Goal: Navigation & Orientation: Find specific page/section

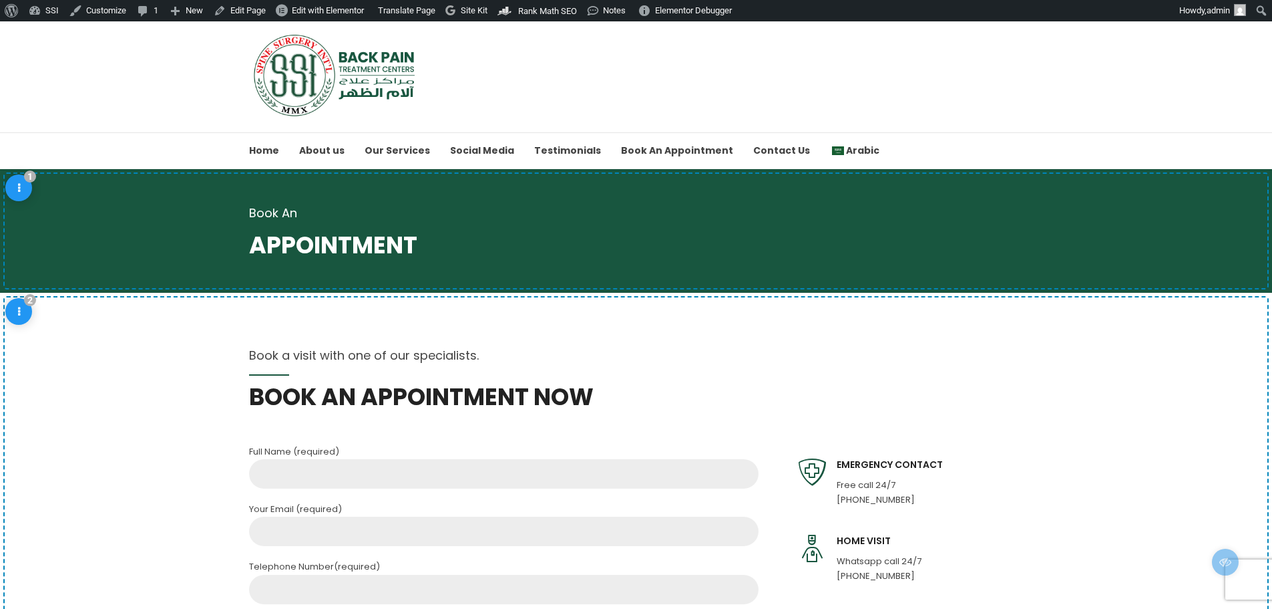
click at [331, 83] on img at bounding box center [336, 74] width 174 height 83
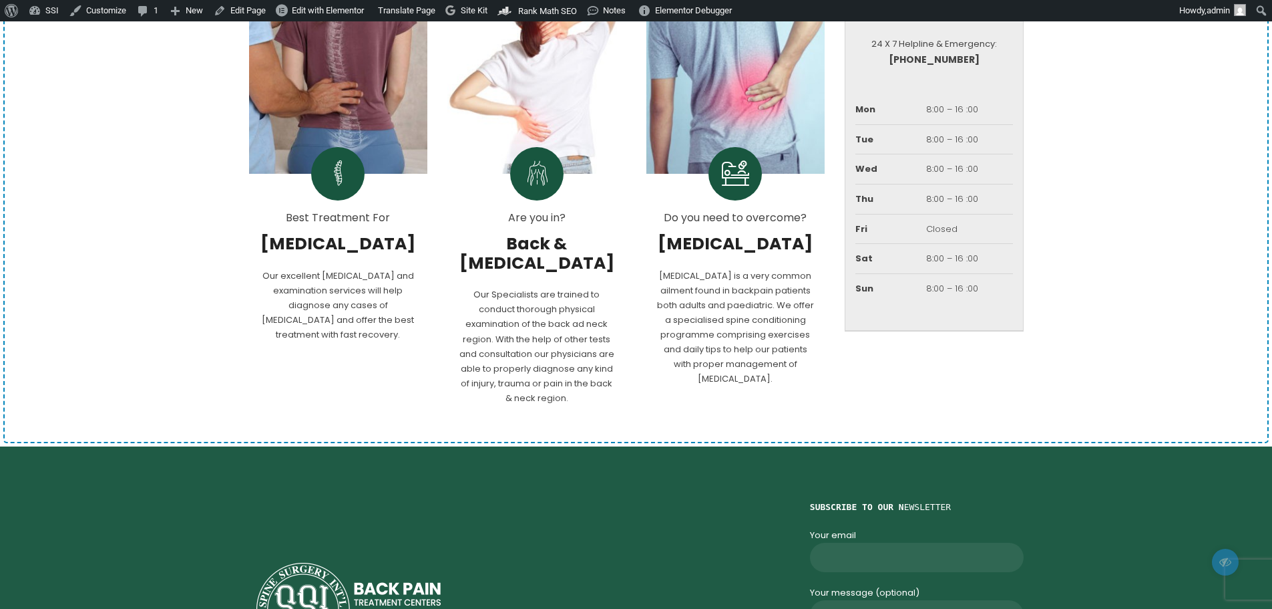
scroll to position [1134, 0]
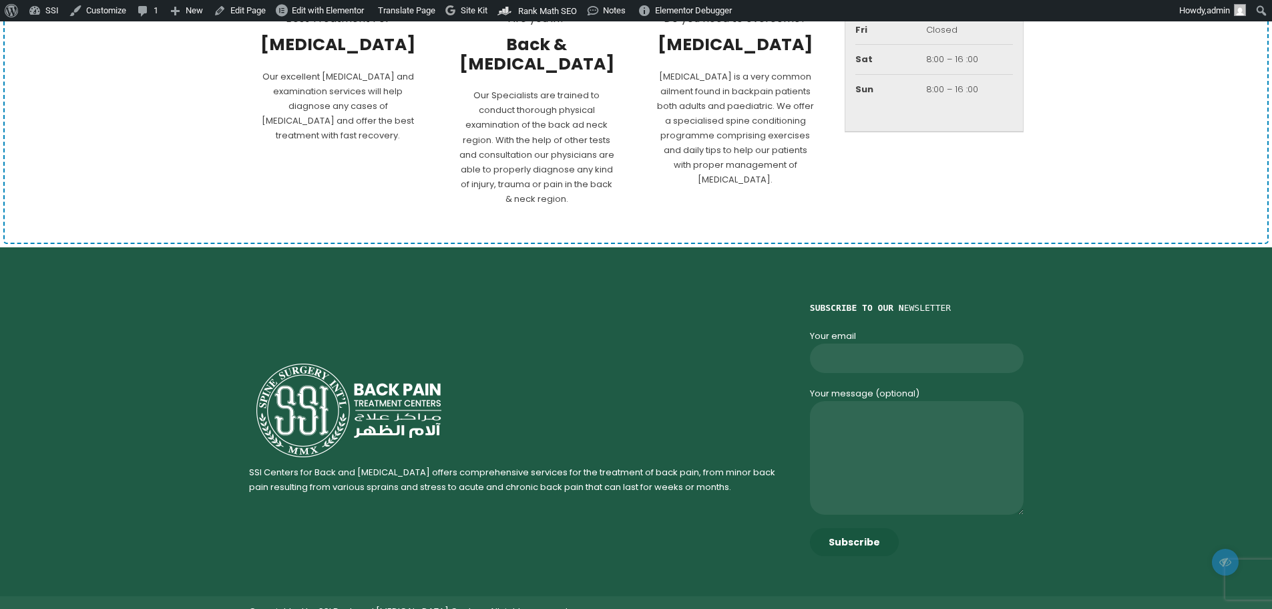
drag, startPoint x: 297, startPoint y: 452, endPoint x: 256, endPoint y: 456, distance: 41.7
click at [258, 465] on p "SSI Centers for Back and [MEDICAL_DATA] offers comprehensive services for the t…" at bounding box center [521, 479] width 544 height 29
drag, startPoint x: 242, startPoint y: 453, endPoint x: 276, endPoint y: 452, distance: 33.4
click at [276, 452] on div "SSI Centers for Back and [MEDICAL_DATA] offers comprehensive services for the t…" at bounding box center [636, 435] width 815 height 269
click at [298, 466] on p "SSI Centers for Back and [MEDICAL_DATA] offers comprehensive services for the t…" at bounding box center [521, 479] width 544 height 29
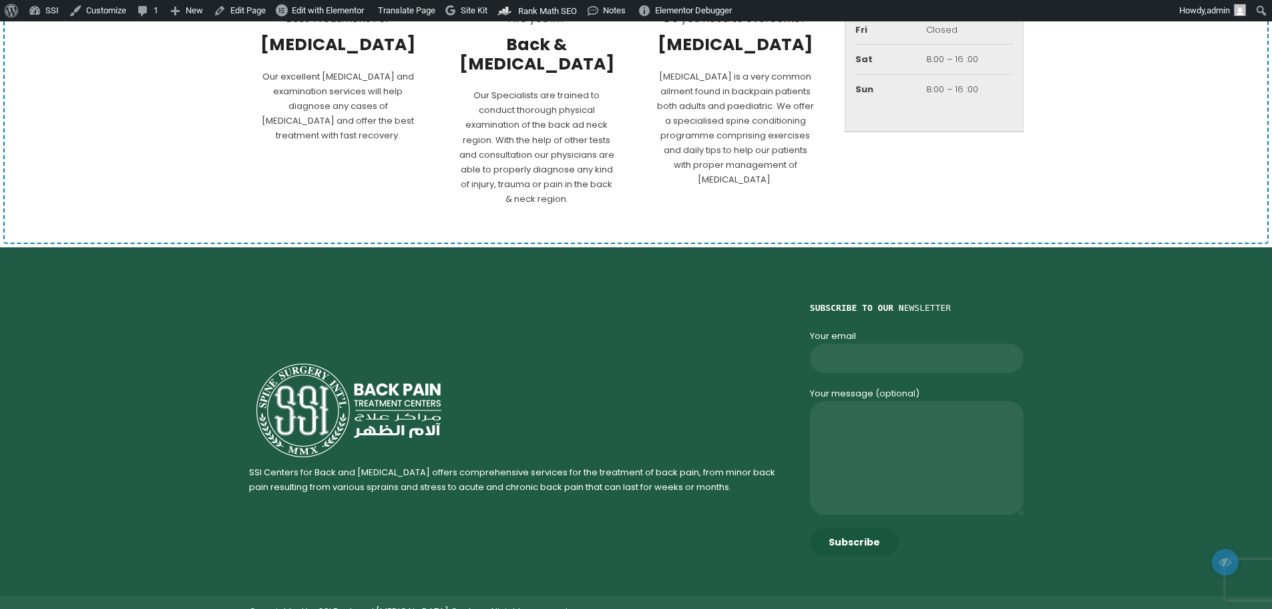
click at [299, 466] on p "SSI Centers for Back and [MEDICAL_DATA] offers comprehensive services for the t…" at bounding box center [521, 479] width 544 height 29
click at [458, 472] on p "SSI Centers for Back and [MEDICAL_DATA] offers comprehensive services for the t…" at bounding box center [521, 479] width 544 height 29
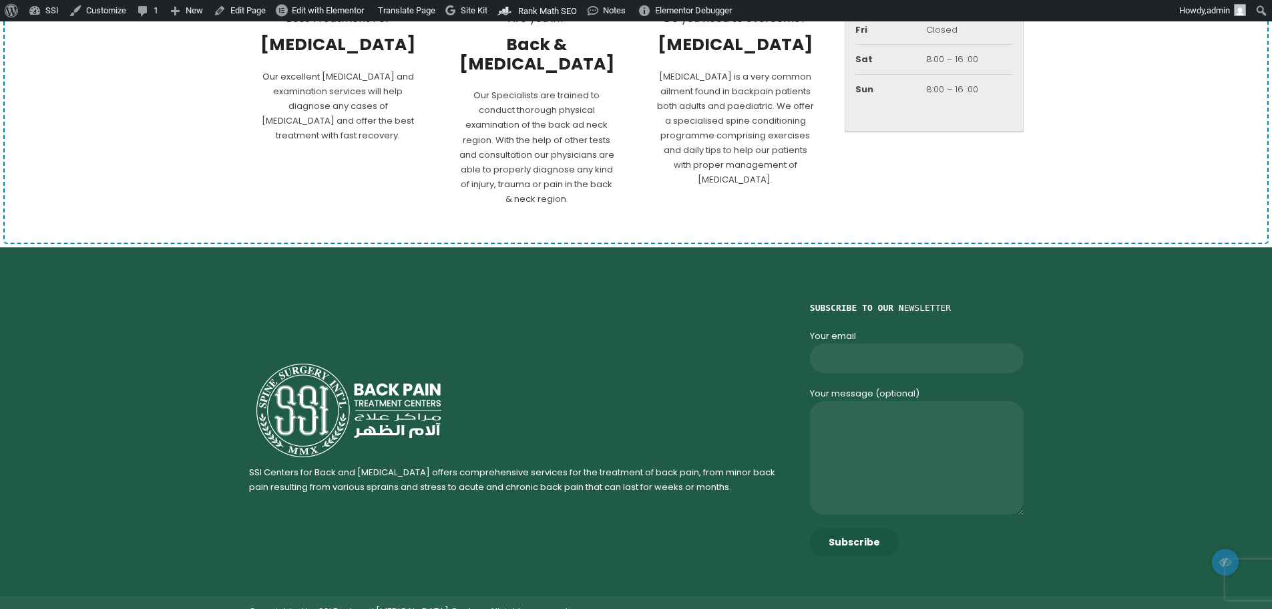
click at [460, 472] on p "SSI Centers for Back and [MEDICAL_DATA] offers comprehensive services for the t…" at bounding box center [521, 479] width 544 height 29
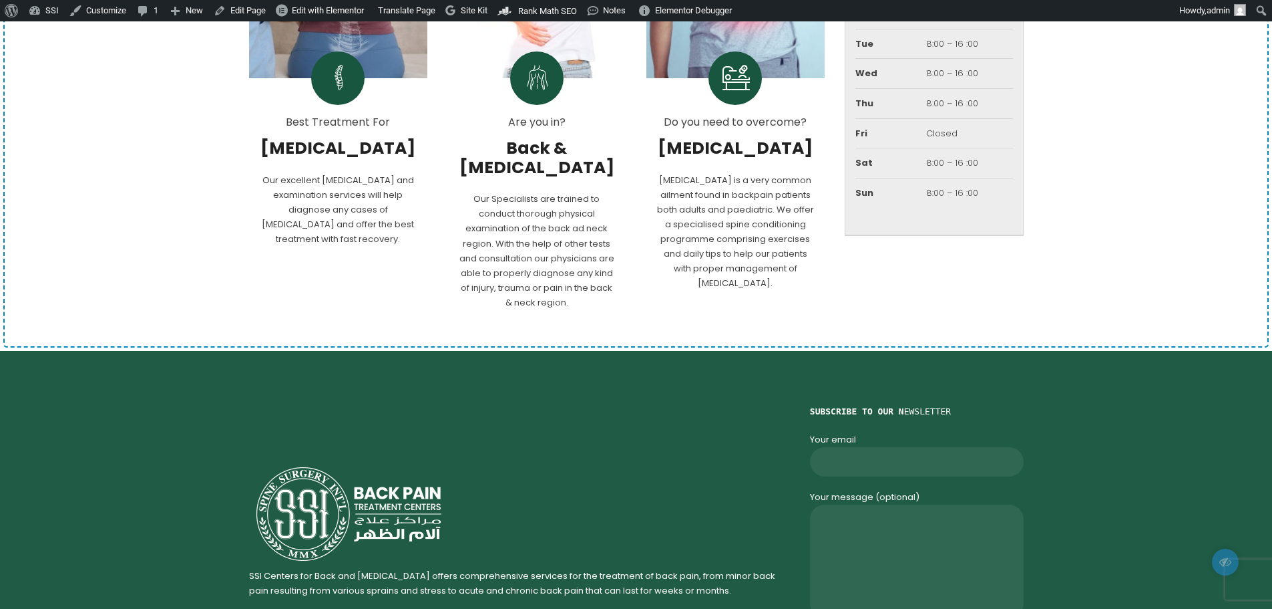
scroll to position [979, 0]
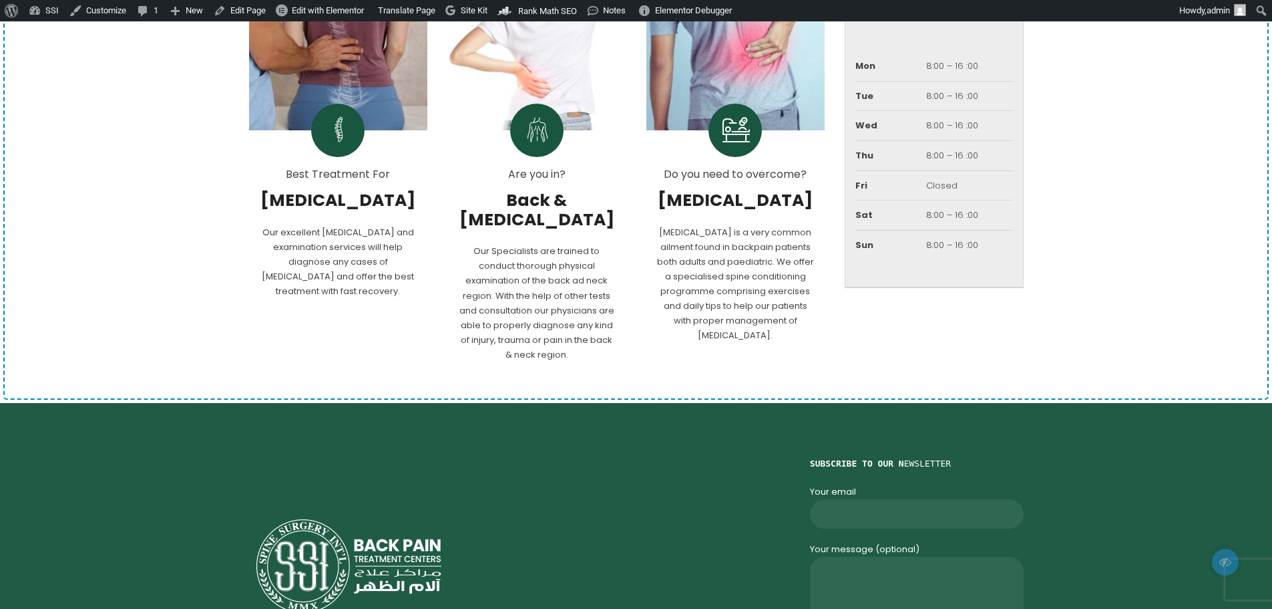
drag, startPoint x: 262, startPoint y: 194, endPoint x: 329, endPoint y: 200, distance: 67.0
click at [329, 200] on span "[MEDICAL_DATA]" at bounding box center [338, 200] width 159 height 19
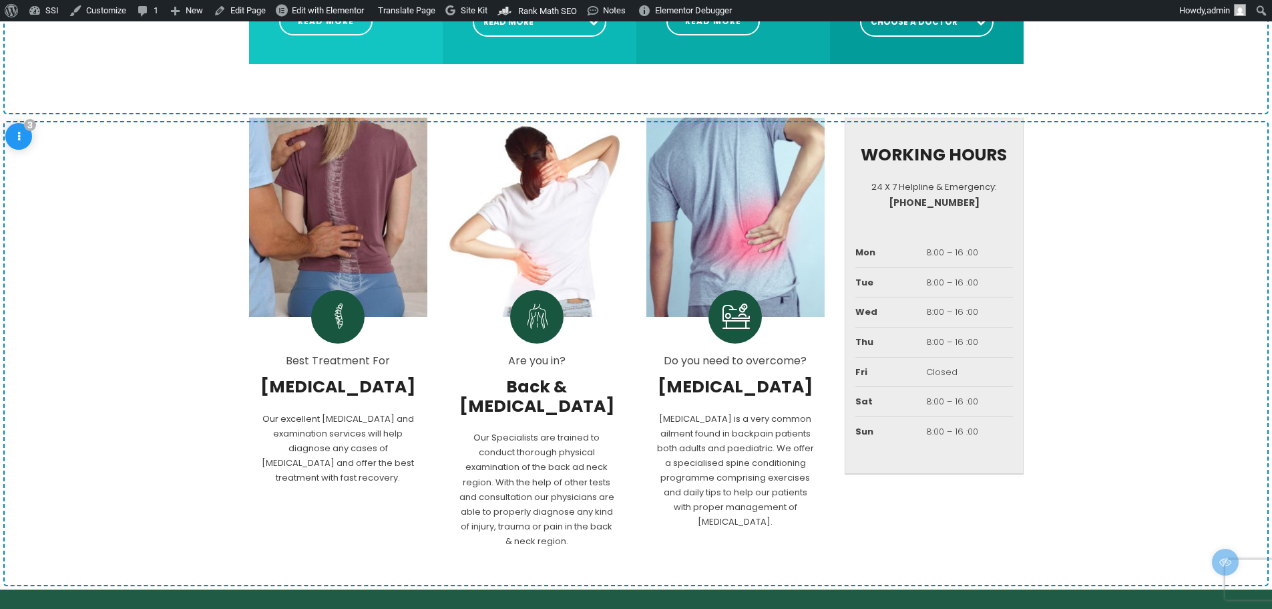
scroll to position [822, 0]
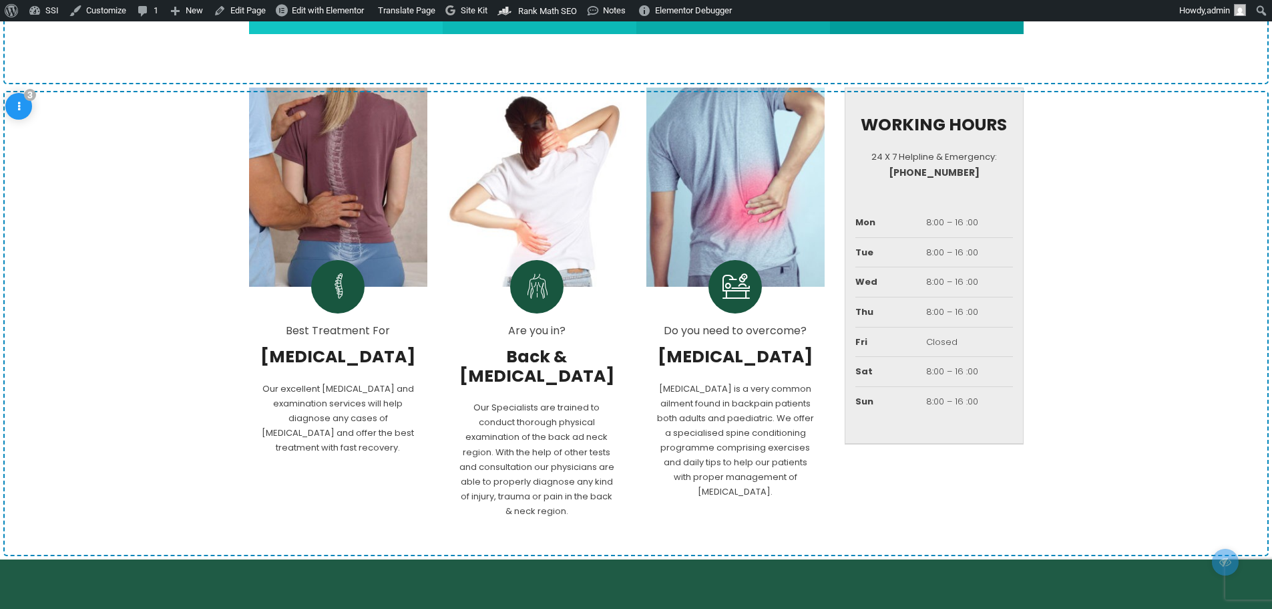
drag, startPoint x: 399, startPoint y: 359, endPoint x: 280, endPoint y: 365, distance: 119.0
click at [280, 365] on span "[MEDICAL_DATA]" at bounding box center [338, 356] width 159 height 19
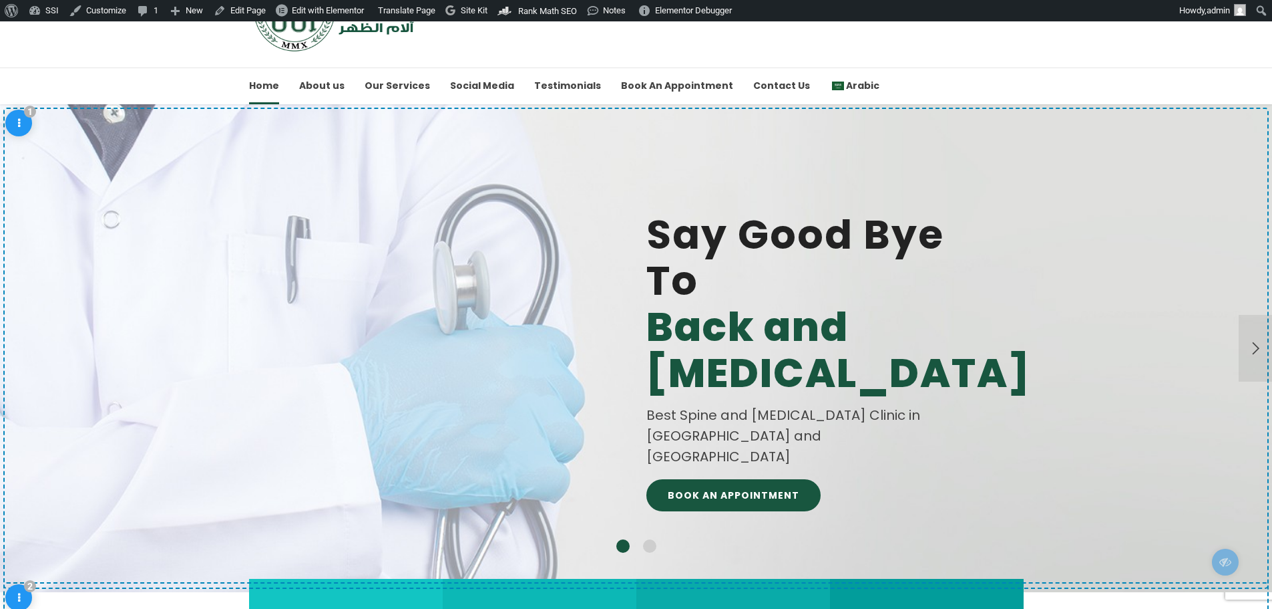
scroll to position [0, 0]
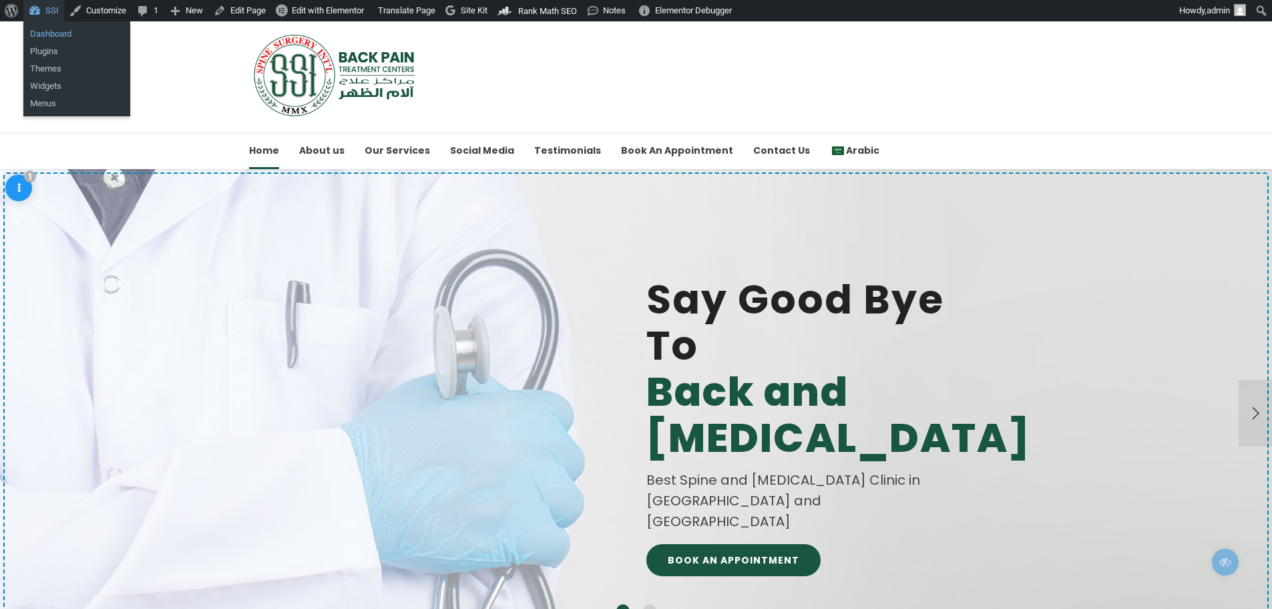
click at [45, 35] on link "Dashboard" at bounding box center [76, 33] width 107 height 17
